Goal: Download file/media

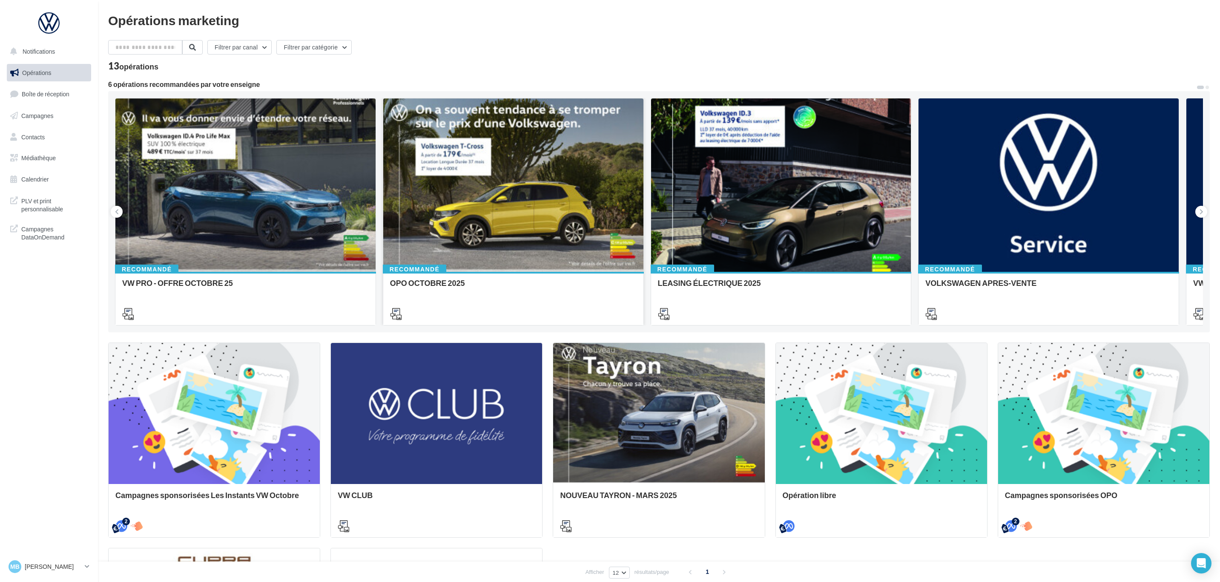
click at [617, 170] on div at bounding box center [513, 185] width 260 height 174
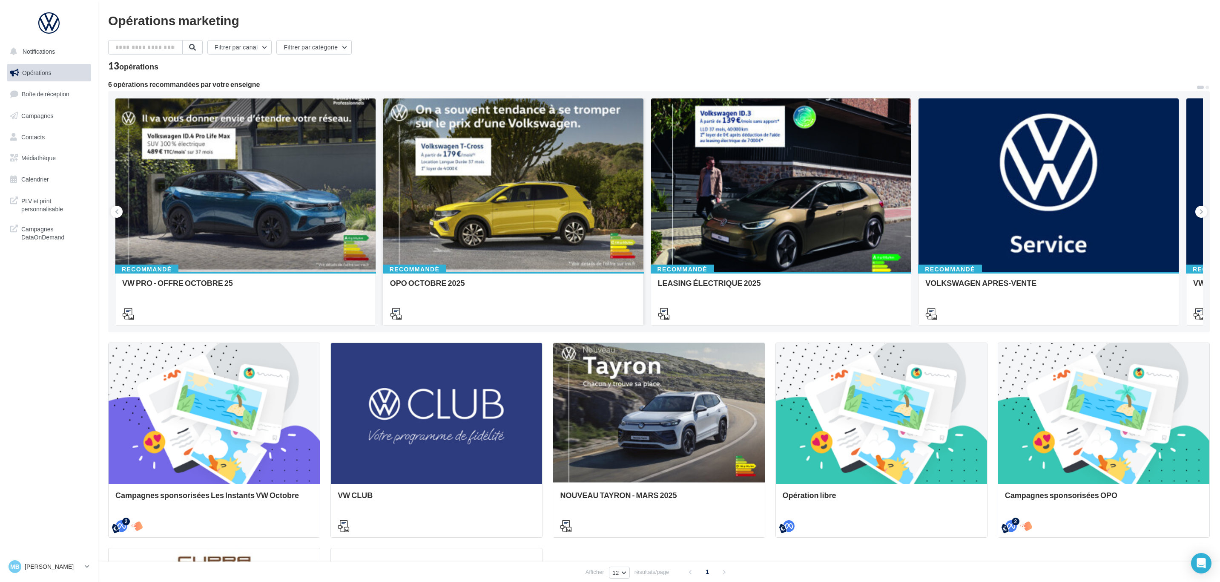
click at [477, 201] on div at bounding box center [513, 185] width 260 height 174
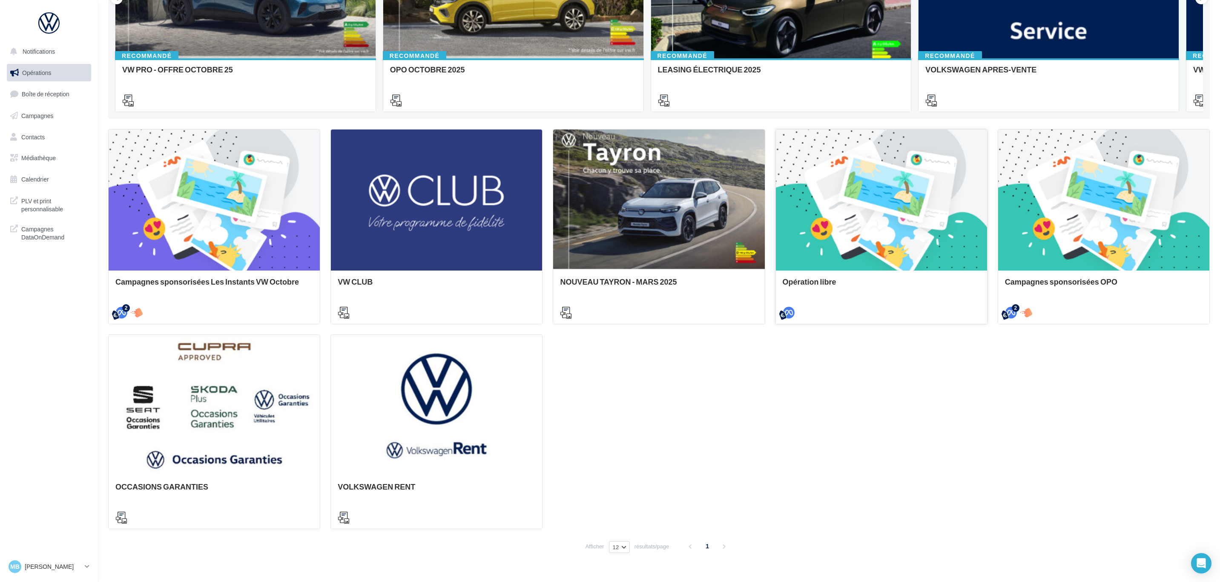
scroll to position [231, 0]
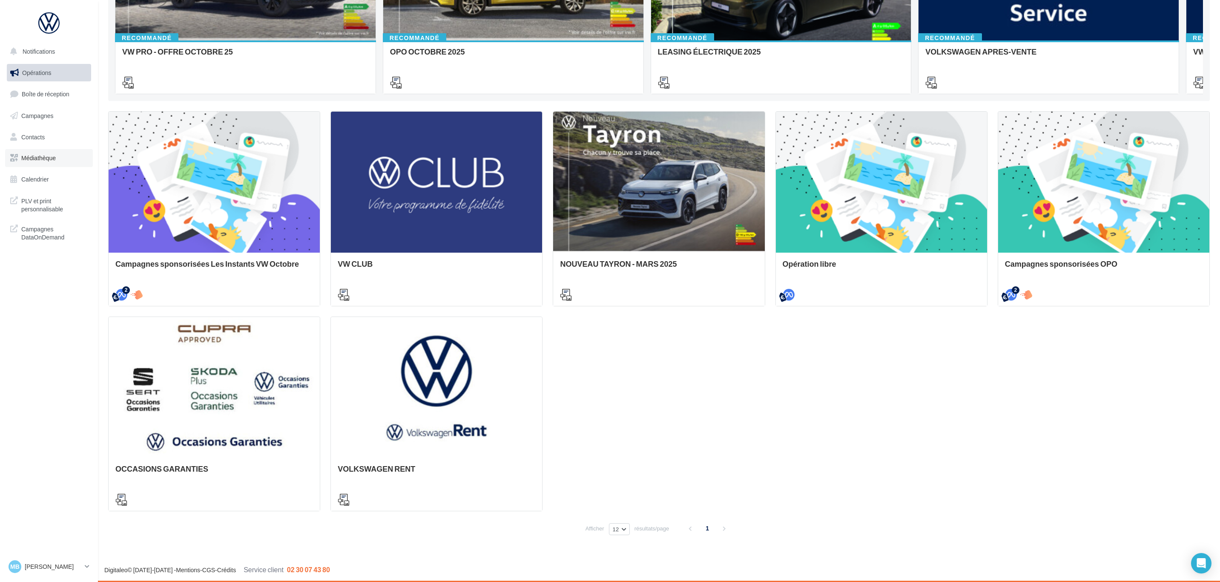
click at [55, 152] on link "Médiathèque" at bounding box center [49, 158] width 88 height 18
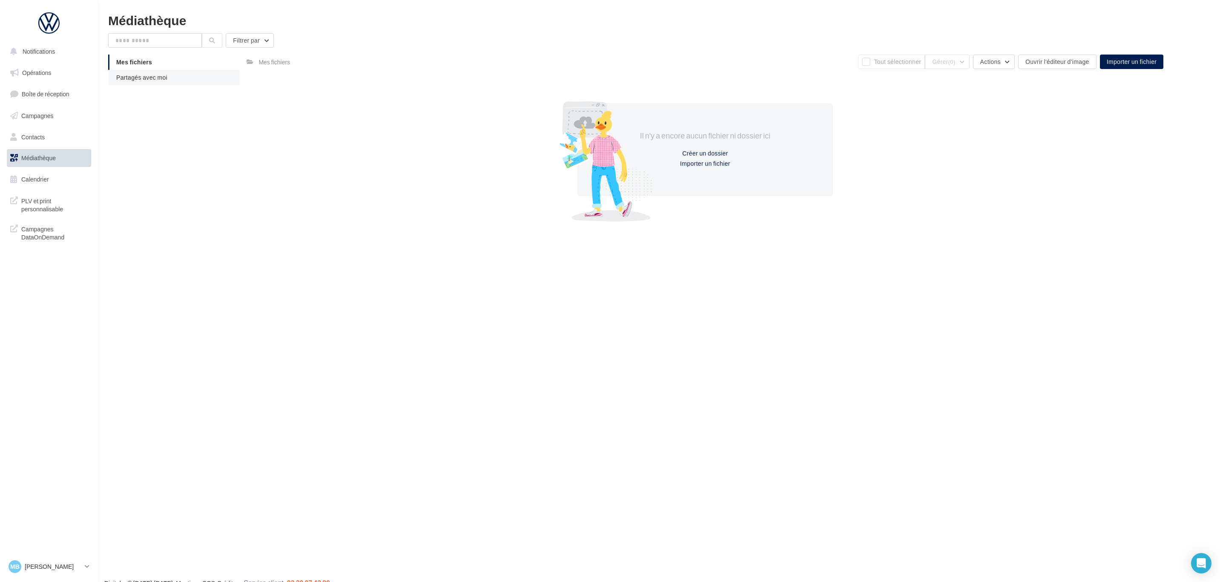
click at [155, 79] on span "Partagés avec moi" at bounding box center [141, 77] width 51 height 7
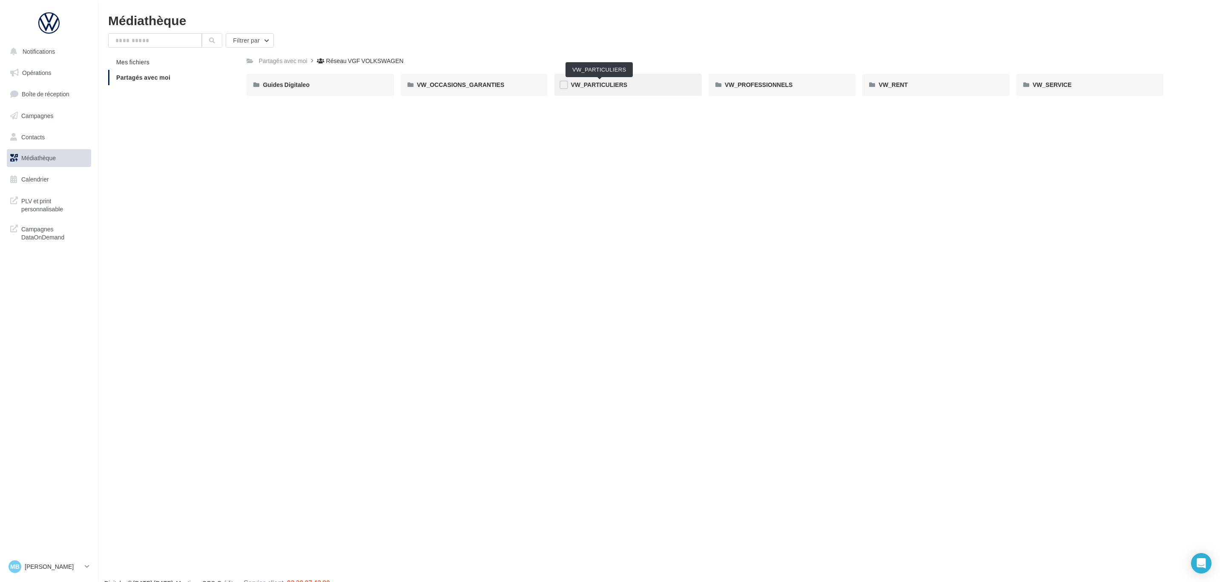
click at [609, 82] on span "VW_PARTICULIERS" at bounding box center [599, 84] width 57 height 7
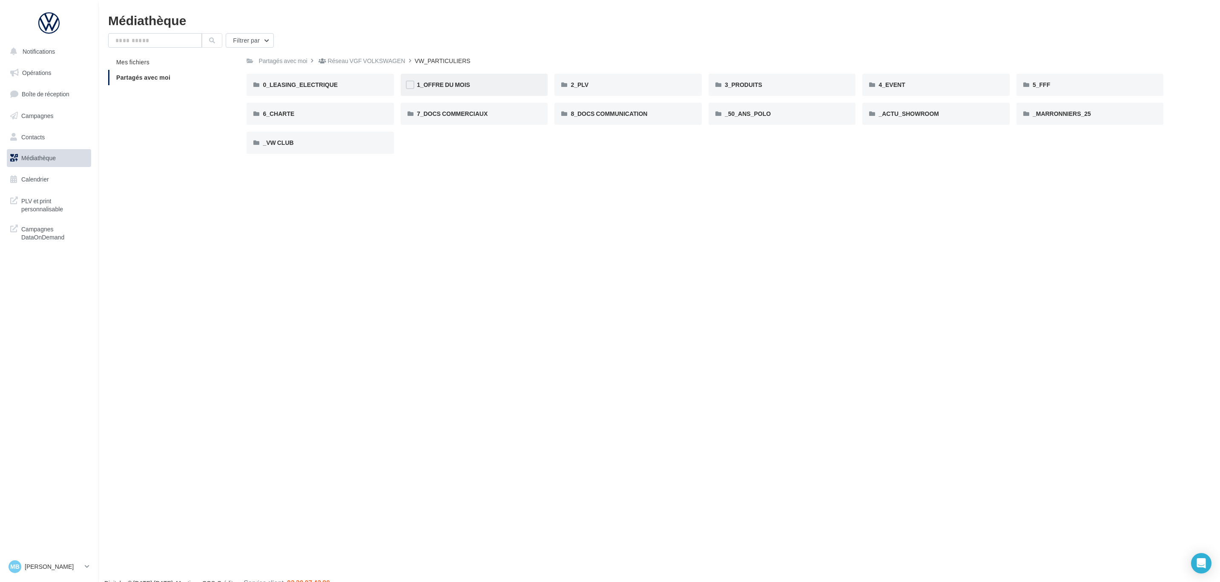
click at [482, 86] on div "1_OFFRE DU MOIS" at bounding box center [474, 84] width 115 height 9
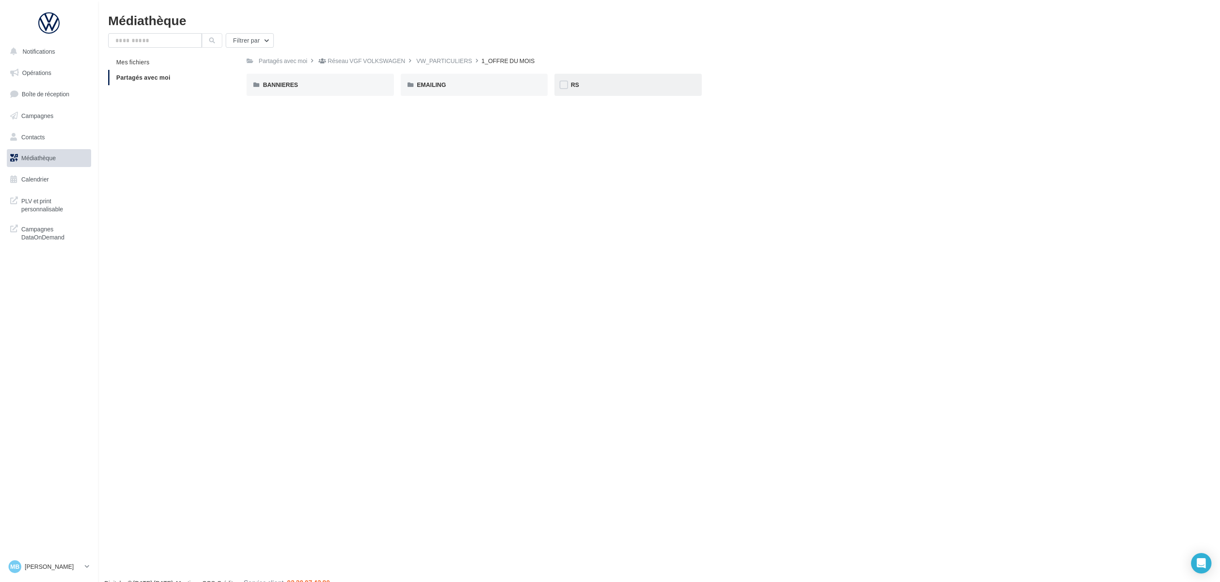
click at [589, 89] on div "RS" at bounding box center [628, 85] width 147 height 22
click at [341, 86] on div "AVEC PO" at bounding box center [320, 84] width 115 height 9
click at [341, 86] on div "ID.3" at bounding box center [320, 84] width 115 height 9
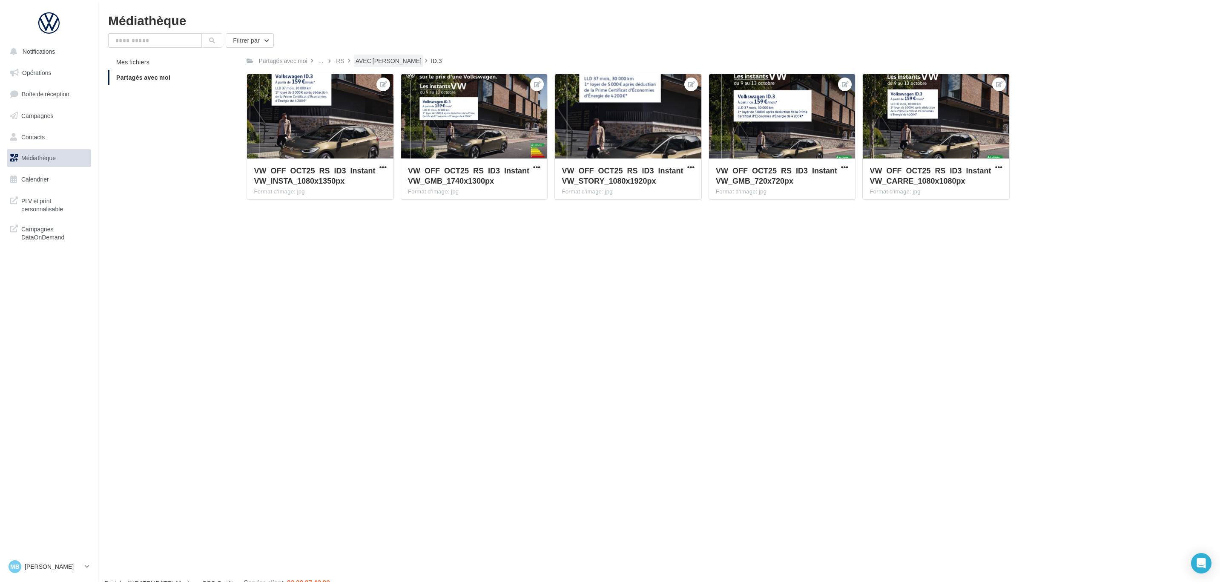
click at [374, 58] on div "AVEC PO" at bounding box center [389, 61] width 66 height 9
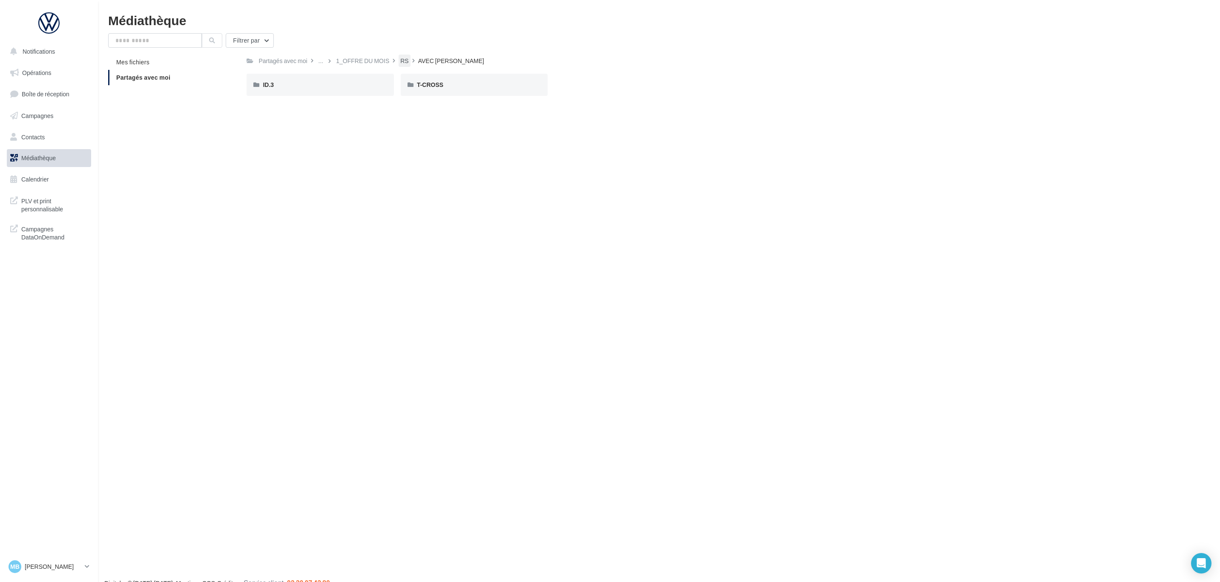
click at [407, 64] on div "RS" at bounding box center [404, 61] width 8 height 9
click at [407, 64] on div "1_OFFRE DU MOIS" at bounding box center [429, 61] width 53 height 9
click at [430, 60] on div "VW_PARTICULIERS" at bounding box center [445, 61] width 56 height 9
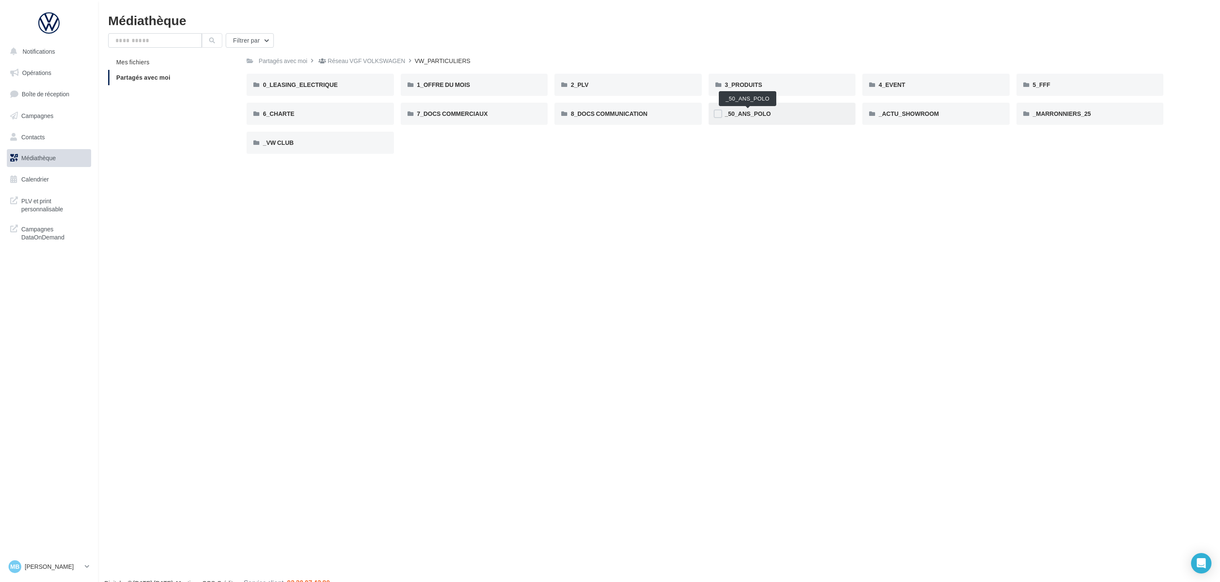
click at [761, 112] on span "_50_ANS_POLO" at bounding box center [748, 113] width 46 height 7
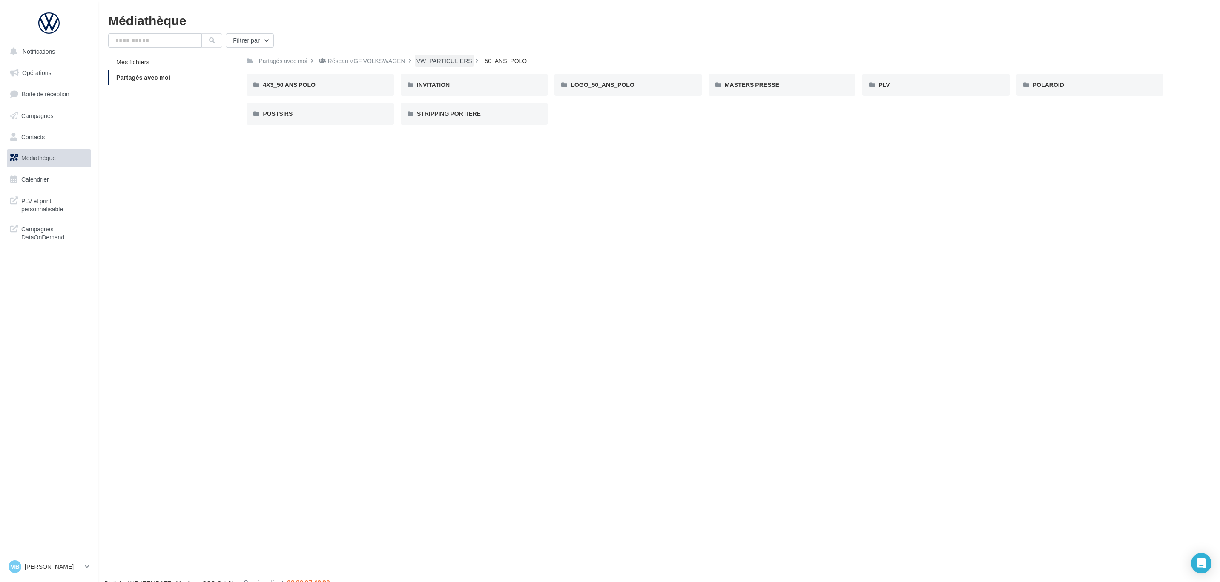
click at [435, 65] on div "VW_PARTICULIERS" at bounding box center [445, 61] width 56 height 9
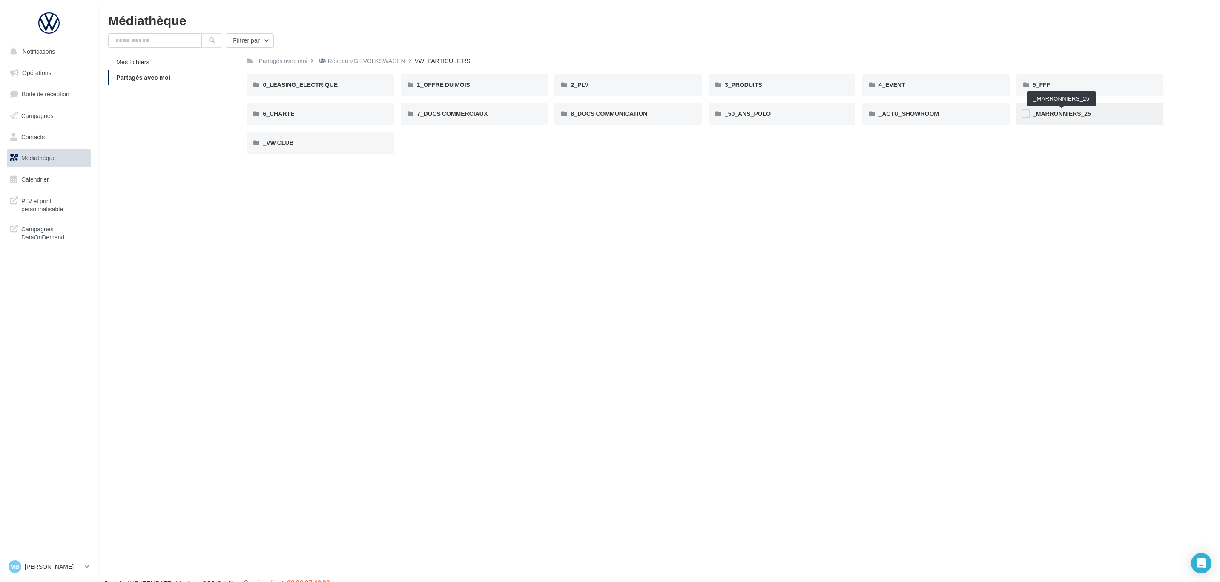
click at [1055, 112] on span "_MARRONNIERS_25" at bounding box center [1062, 113] width 58 height 7
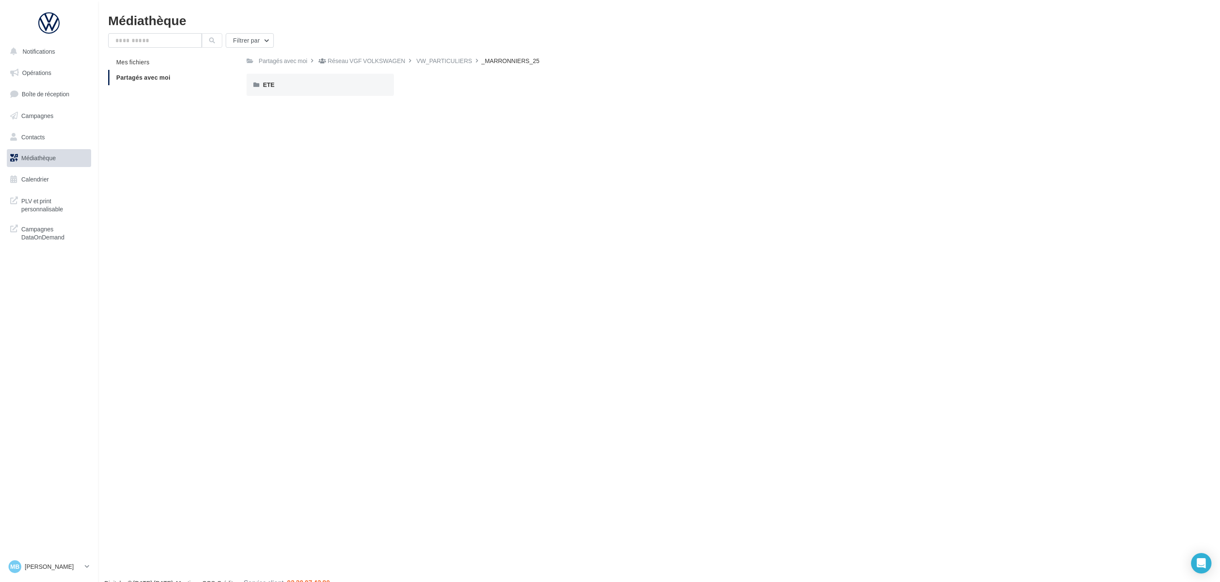
click at [446, 68] on div "Partagés avec moi Réseau VGF VOLKSWAGEN VW_PARTICULIERS _MARRONNIERS_25 Rs Part…" at bounding box center [705, 79] width 917 height 48
click at [446, 60] on div "VW_PARTICULIERS" at bounding box center [445, 61] width 56 height 9
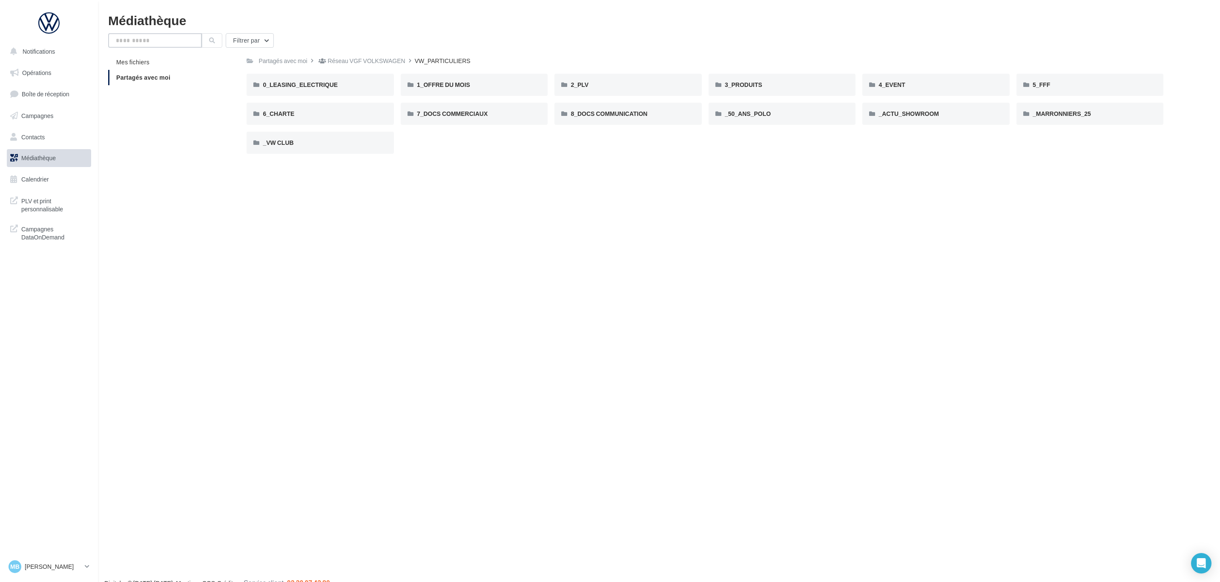
click at [158, 40] on input "text" at bounding box center [155, 40] width 94 height 14
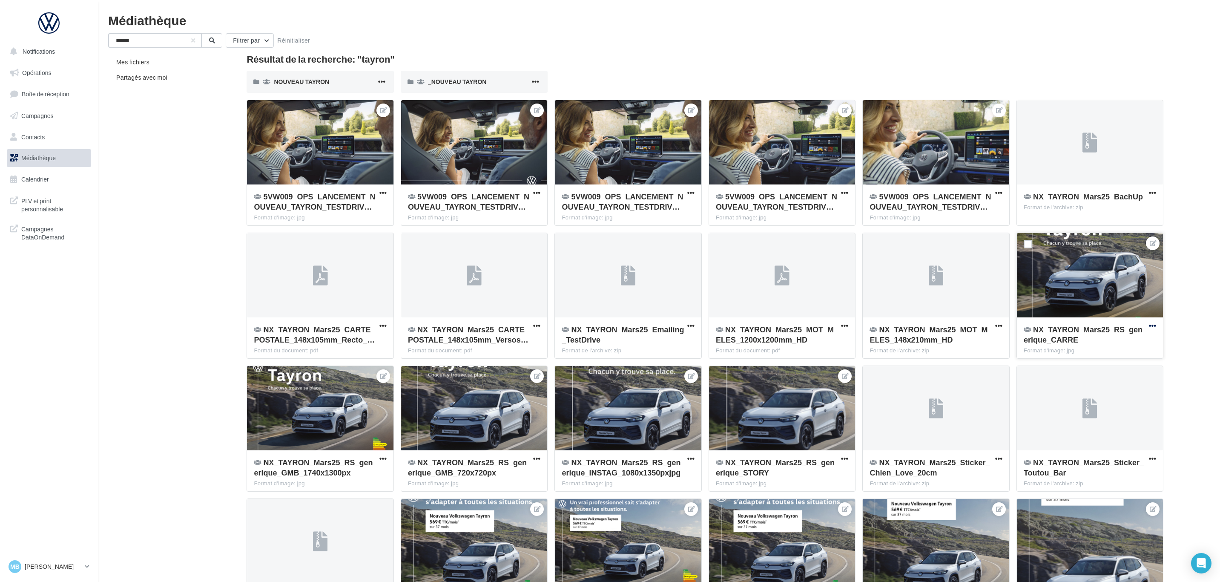
type input "******"
click at [1154, 325] on span "button" at bounding box center [1152, 325] width 7 height 7
click at [1111, 364] on button "Télécharger" at bounding box center [1114, 365] width 87 height 22
click at [43, 569] on p "[PERSON_NAME]" at bounding box center [53, 566] width 57 height 9
click at [60, 547] on div "Déconnexion" at bounding box center [70, 544] width 127 height 19
